Goal: Task Accomplishment & Management: Manage account settings

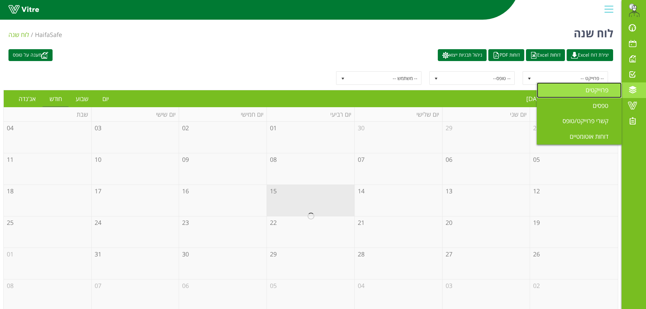
click at [586, 93] on span "פרוייקטים" at bounding box center [601, 90] width 31 height 8
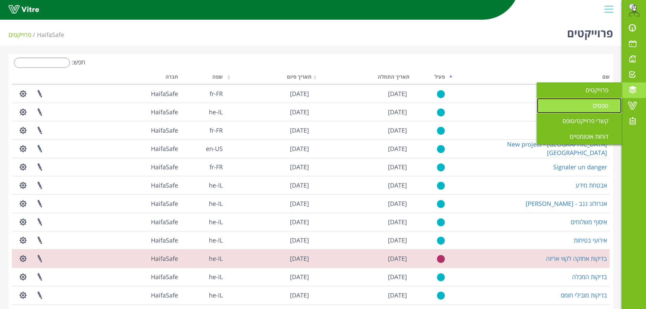
drag, startPoint x: 598, startPoint y: 106, endPoint x: 555, endPoint y: 109, distance: 42.8
click at [597, 106] on span "טפסים" at bounding box center [605, 105] width 24 height 8
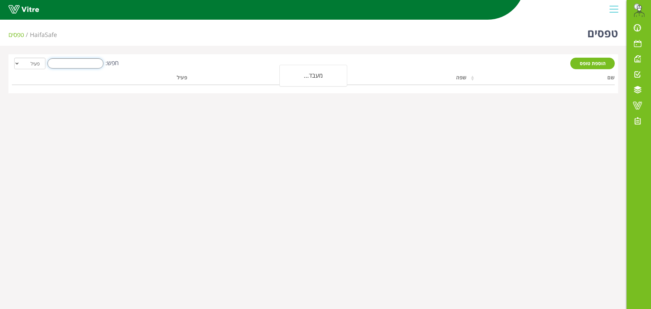
click at [76, 62] on input "חפש:" at bounding box center [75, 63] width 56 height 10
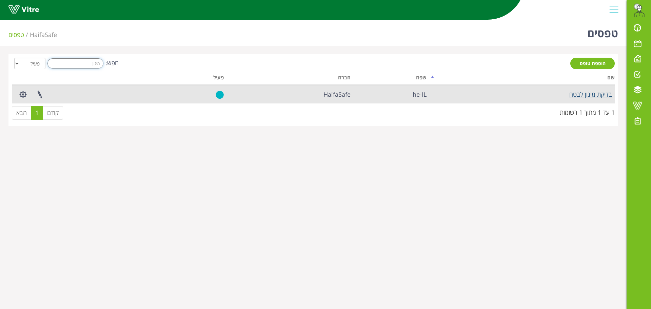
type input "מיגון"
click at [607, 94] on link "בדיקת מיגון לבטח" at bounding box center [590, 94] width 43 height 8
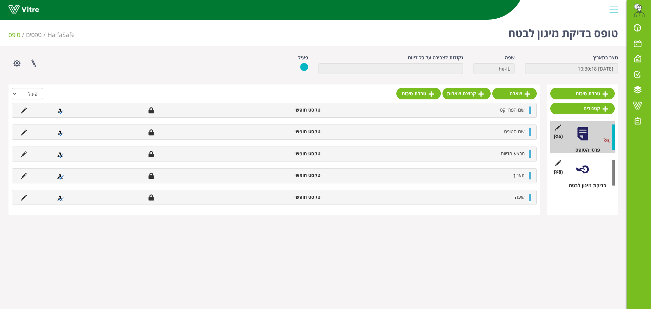
click at [279, 92] on div at bounding box center [274, 95] width 525 height 15
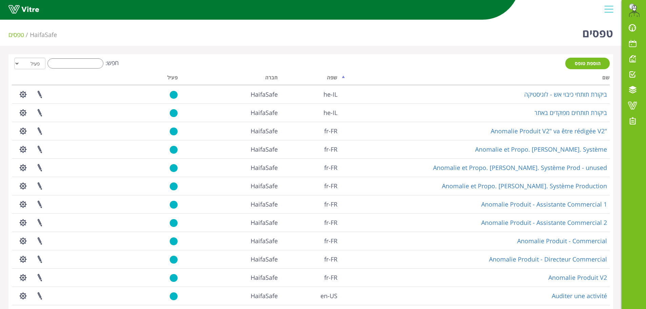
click at [73, 56] on div "הוספת טופס חפש: הכל פעיל לא פעיל מעבד... שם שפה חברה פעיל ביקורת תותחי כיבוי אש…" at bounding box center [310, 218] width 605 height 328
click at [73, 60] on input "חפש:" at bounding box center [75, 63] width 56 height 10
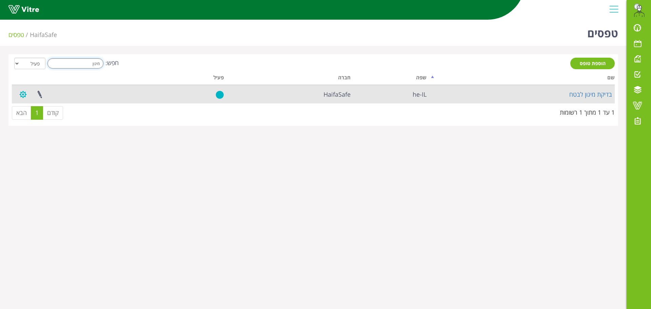
type input "מיגון"
click at [23, 93] on button "button" at bounding box center [23, 94] width 17 height 18
click at [45, 122] on link "הגדרת משתמשים" at bounding box center [42, 119] width 54 height 9
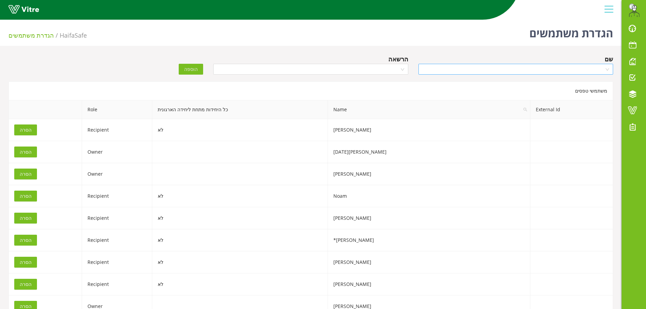
click at [506, 69] on input "search" at bounding box center [514, 69] width 182 height 10
type input "[PERSON_NAME]"
click at [521, 83] on div "[PERSON_NAME]" at bounding box center [515, 82] width 187 height 7
click at [367, 71] on input "search" at bounding box center [308, 69] width 182 height 10
click at [371, 93] on div "Recipient" at bounding box center [310, 93] width 187 height 7
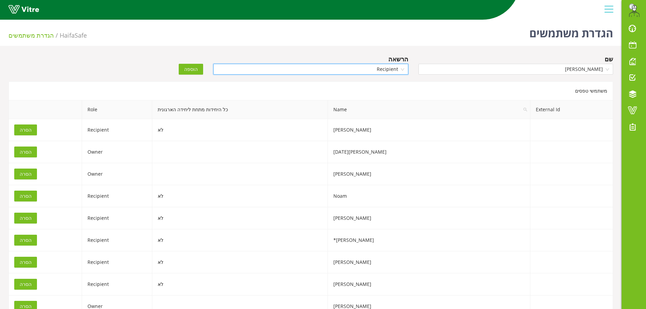
click at [191, 68] on span "הוספה" at bounding box center [191, 68] width 14 height 7
click at [555, 68] on input "search" at bounding box center [514, 69] width 182 height 10
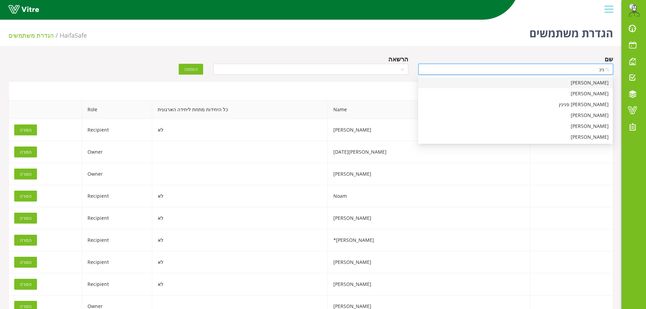
type input "[PERSON_NAME]"
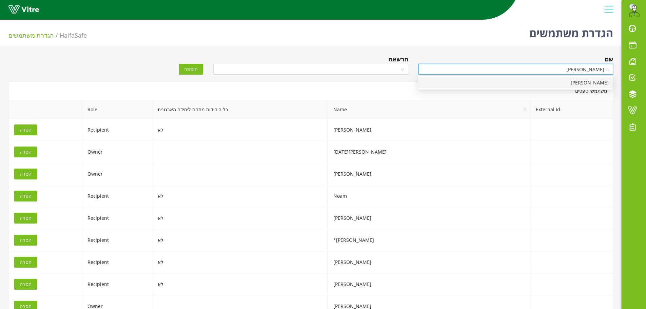
click at [543, 82] on div "[PERSON_NAME]" at bounding box center [515, 82] width 187 height 7
click at [345, 73] on input "search" at bounding box center [308, 69] width 182 height 10
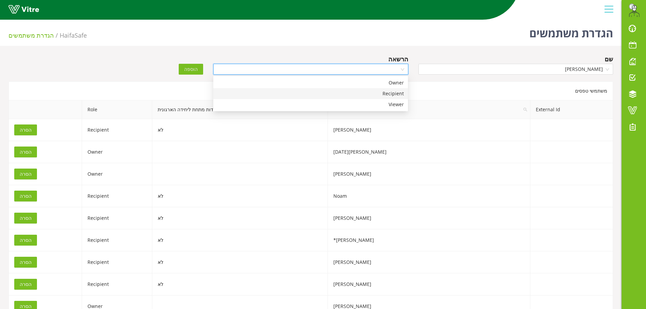
click at [354, 96] on div "Recipient" at bounding box center [310, 93] width 187 height 7
click at [189, 71] on span "הוספה" at bounding box center [191, 68] width 14 height 7
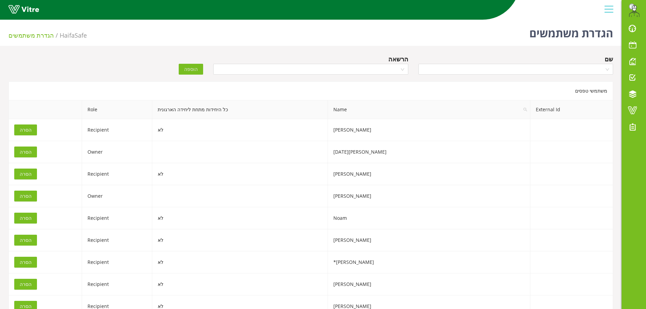
click at [339, 57] on div "הרשאה" at bounding box center [310, 58] width 195 height 9
click at [57, 60] on div "שם הרשאה הוספה" at bounding box center [310, 66] width 615 height 24
drag, startPoint x: 4, startPoint y: 51, endPoint x: 616, endPoint y: 71, distance: 611.8
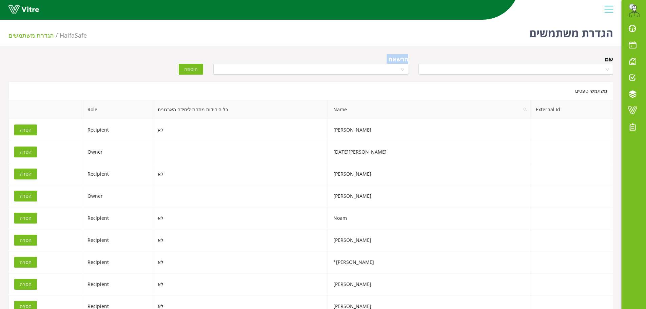
click at [613, 76] on div "שם" at bounding box center [515, 66] width 205 height 24
